Goal: Task Accomplishment & Management: Complete application form

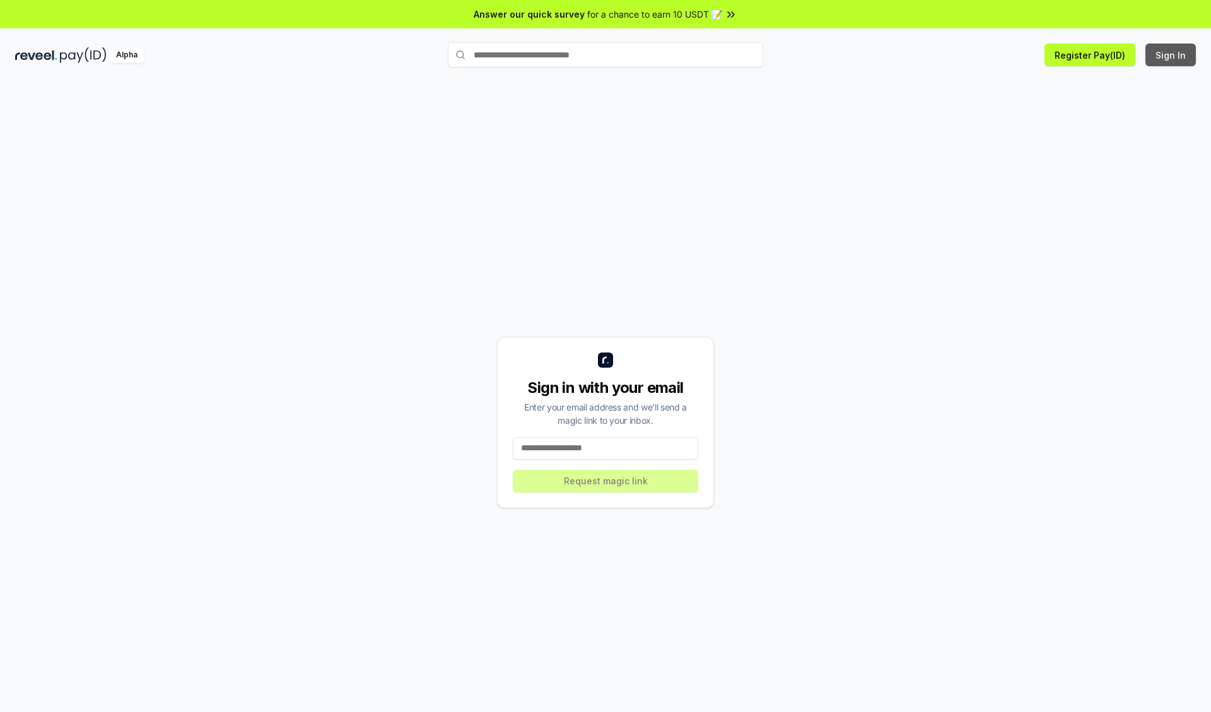
click at [1171, 55] on button "Sign In" at bounding box center [1170, 55] width 50 height 23
type input "**********"
click at [606, 481] on button "Request magic link" at bounding box center [605, 481] width 185 height 23
